Goal: Information Seeking & Learning: Learn about a topic

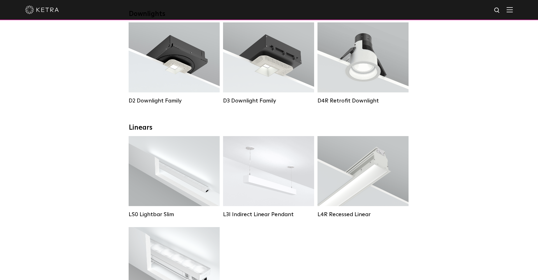
scroll to position [219, 0]
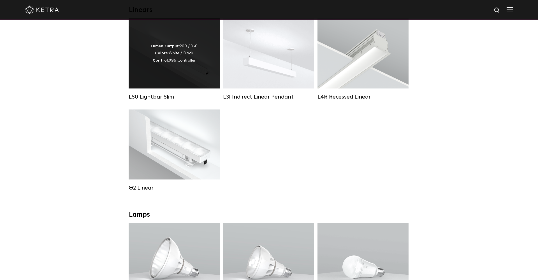
click at [157, 82] on div "Lumen Output: 200 / 350 Colors: White / Black Control: X96 Controller" at bounding box center [174, 53] width 91 height 70
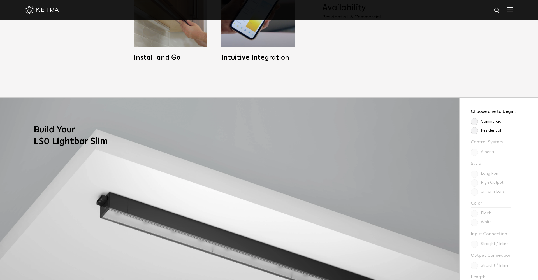
scroll to position [526, 0]
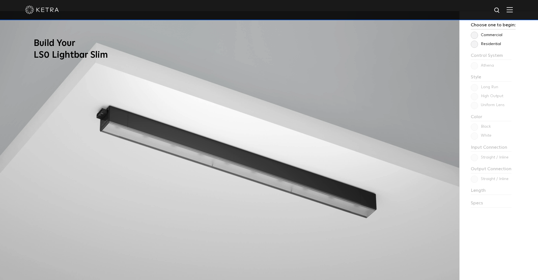
click at [475, 42] on label "Residential" at bounding box center [485, 44] width 30 height 5
click at [0, 0] on input "Residential" at bounding box center [0, 0] width 0 height 0
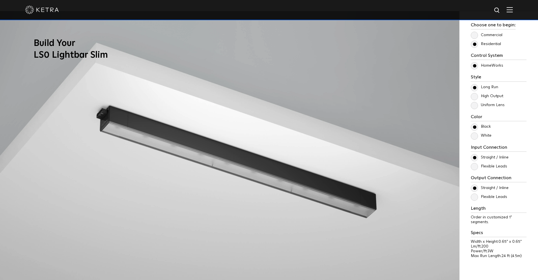
scroll to position [538, 0]
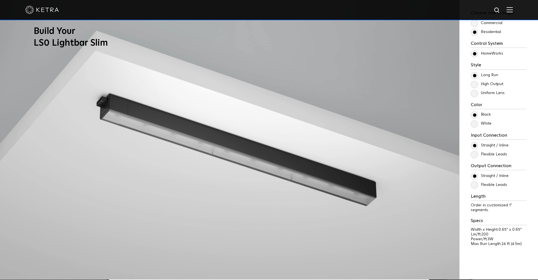
click at [475, 83] on label "High Output" at bounding box center [486, 84] width 32 height 5
click at [0, 0] on input "High Output" at bounding box center [0, 0] width 0 height 0
click at [475, 94] on label "Uniform Lens" at bounding box center [487, 93] width 34 height 5
click at [0, 0] on input "Uniform Lens" at bounding box center [0, 0] width 0 height 0
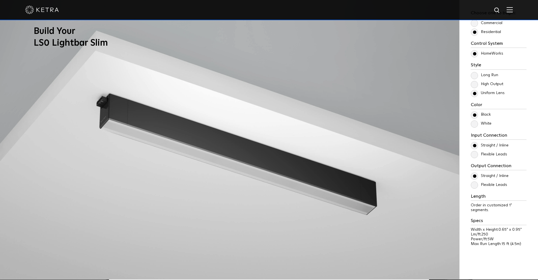
click at [474, 76] on label "Long Run" at bounding box center [483, 75] width 27 height 5
click at [0, 0] on input "Long Run" at bounding box center [0, 0] width 0 height 0
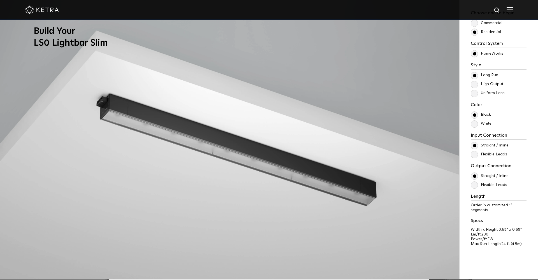
click at [473, 153] on label "Flexible Leads" at bounding box center [488, 154] width 36 height 5
click at [0, 0] on input "Flexible Leads" at bounding box center [0, 0] width 0 height 0
click at [473, 147] on label "Straight / Inline" at bounding box center [489, 145] width 38 height 5
click at [0, 0] on input "Straight / Inline" at bounding box center [0, 0] width 0 height 0
click at [473, 150] on div "Straight / Inline Flexible Leads" at bounding box center [498, 150] width 56 height 16
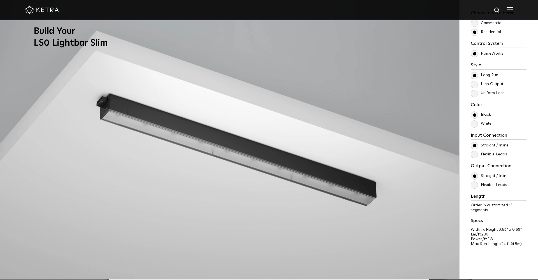
click at [474, 157] on label "Flexible Leads" at bounding box center [488, 154] width 36 height 5
click at [0, 0] on input "Flexible Leads" at bounding box center [0, 0] width 0 height 0
click at [474, 183] on label "Flexible Leads" at bounding box center [488, 185] width 36 height 5
click at [0, 0] on input "Flexible Leads" at bounding box center [0, 0] width 0 height 0
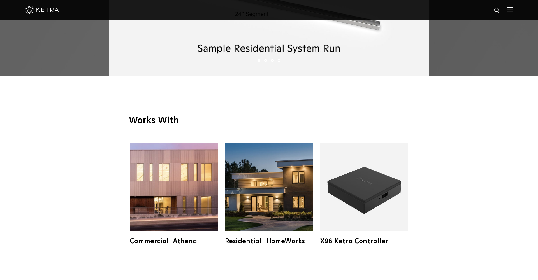
scroll to position [1057, 0]
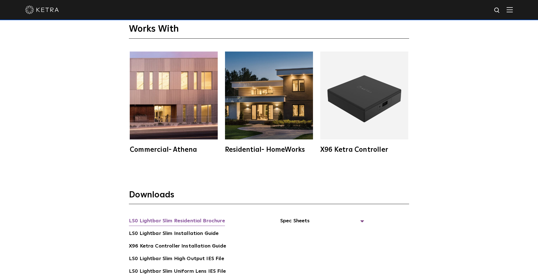
click at [191, 222] on link "LS0 Lightbar Slim Residential Brochure" at bounding box center [177, 221] width 96 height 9
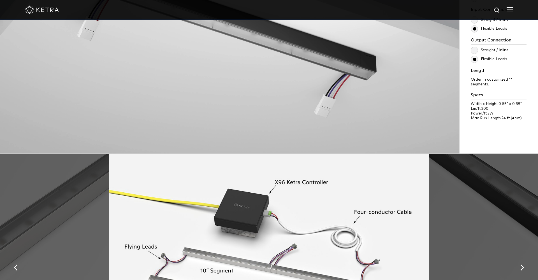
scroll to position [658, 0]
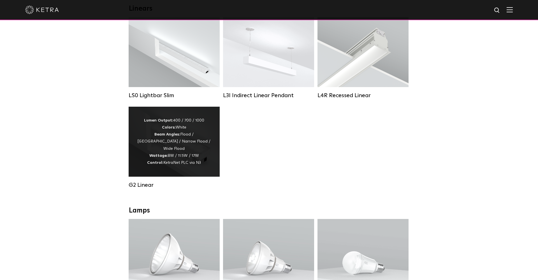
click at [165, 149] on div "Lumen Output: 400 / 700 / 1000 Colors: White Beam Angles: Flood / Graze / Narro…" at bounding box center [174, 141] width 74 height 49
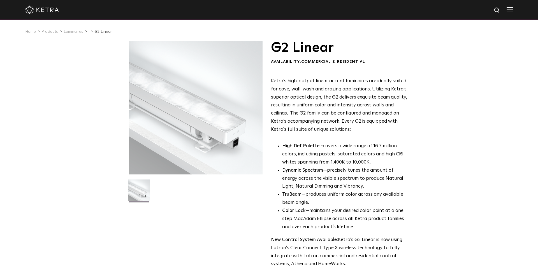
scroll to position [192, 0]
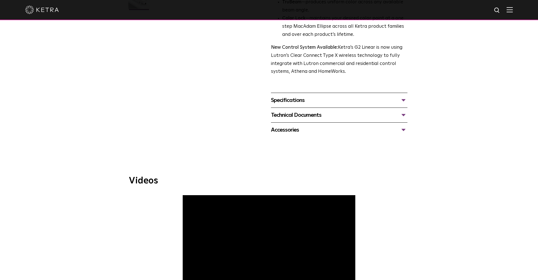
click at [328, 96] on div "Specifications" at bounding box center [339, 100] width 136 height 9
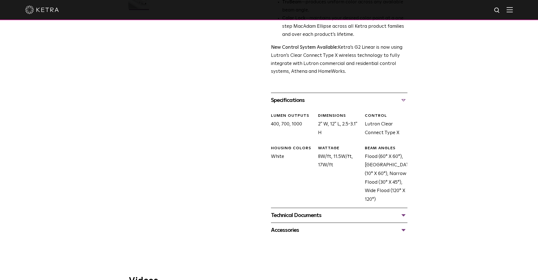
click at [329, 151] on div "WATTAGE 8W/ft, 11.5W/ft, 17W/ft" at bounding box center [337, 175] width 47 height 58
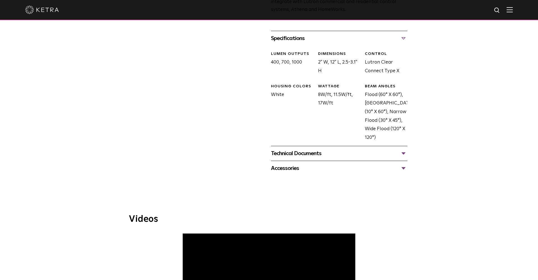
scroll to position [256, 0]
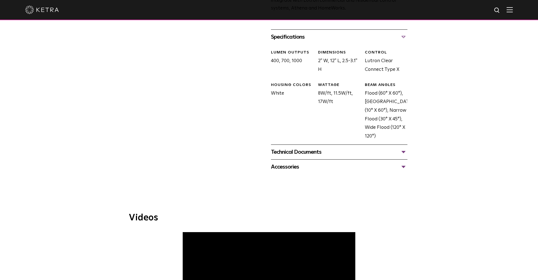
click at [328, 149] on div "Technical Documents" at bounding box center [339, 152] width 136 height 9
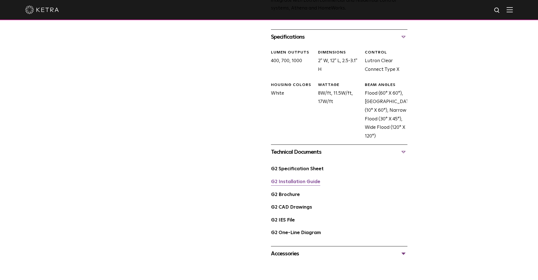
click at [313, 179] on link "G2 Installation Guide" at bounding box center [295, 181] width 49 height 5
